Goal: Browse casually

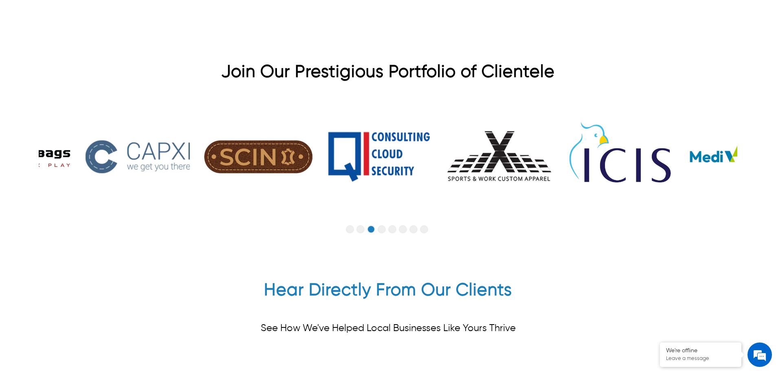
scroll to position [2078, 0]
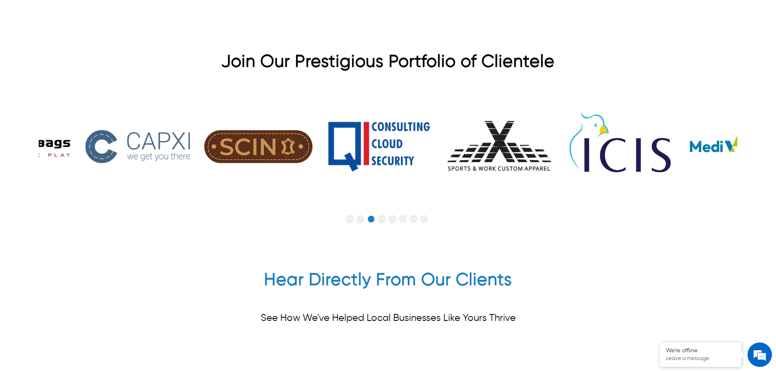
click at [402, 215] on button "Go to slide 6" at bounding box center [403, 219] width 8 height 8
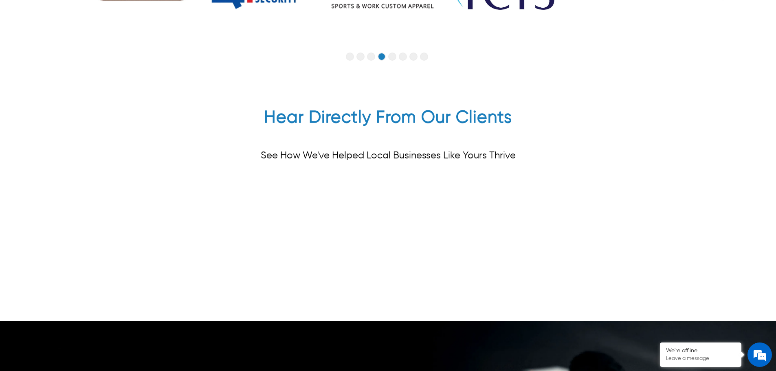
scroll to position [2241, 0]
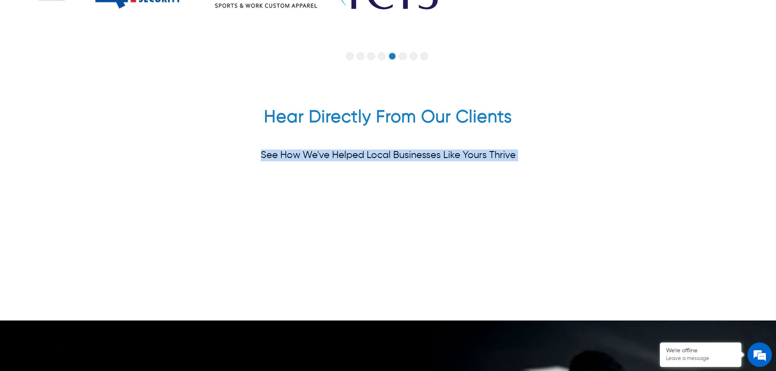
drag, startPoint x: 620, startPoint y: 178, endPoint x: 691, endPoint y: 186, distance: 70.9
click at [691, 186] on div "Hear Directly From Our Clients See How We've Helped Local Businesses Like Yours…" at bounding box center [388, 198] width 776 height 246
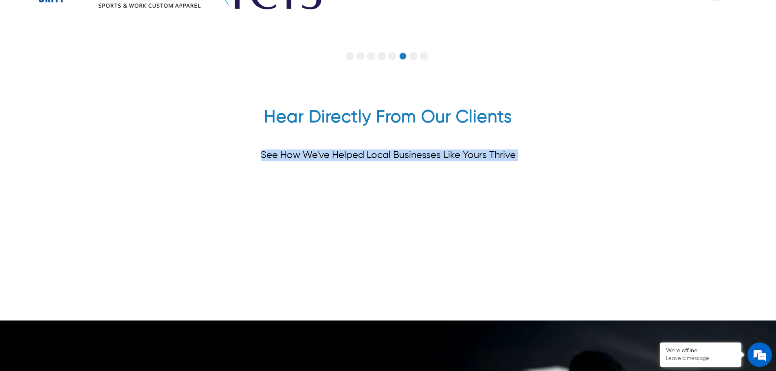
click at [606, 135] on div "Hear Directly From Our Clients See How We've Helped Local Businesses Like Yours…" at bounding box center [388, 143] width 699 height 72
click at [498, 164] on div "Hear Directly From Our Clients See How We've Helped Local Businesses Like Yours…" at bounding box center [388, 143] width 699 height 72
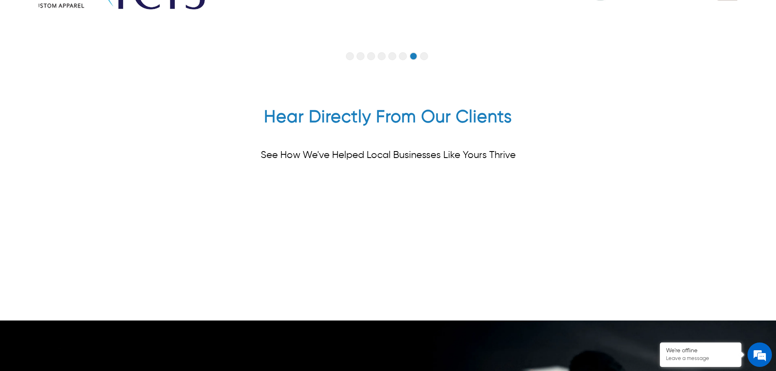
click at [489, 150] on div "See How We've Helped Local Businesses Like Yours Thrive" at bounding box center [388, 155] width 255 height 31
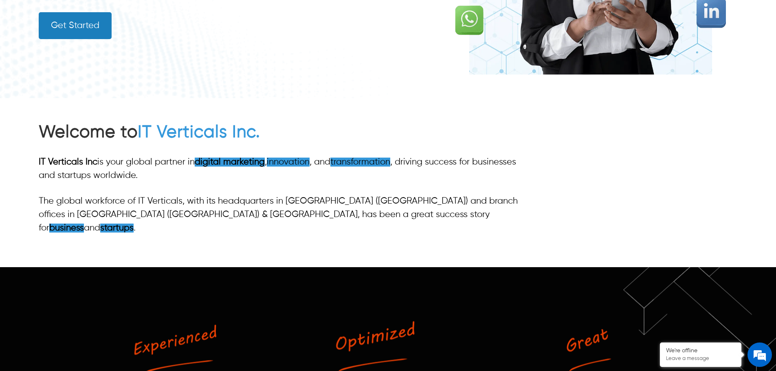
scroll to position [489, 0]
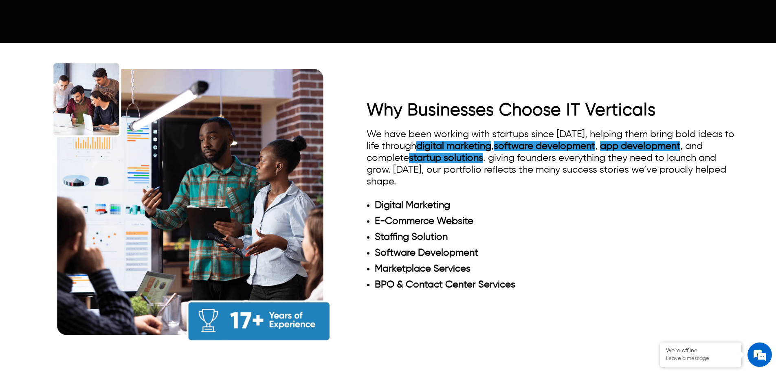
scroll to position [774, 0]
